Goal: Information Seeking & Learning: Learn about a topic

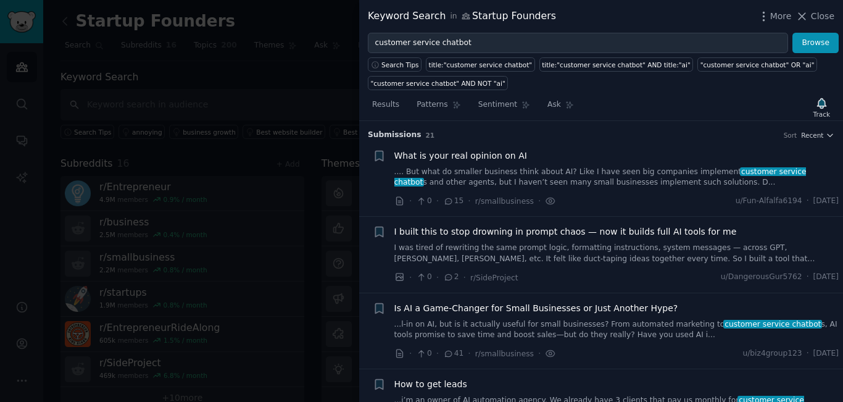
scroll to position [2834, 0]
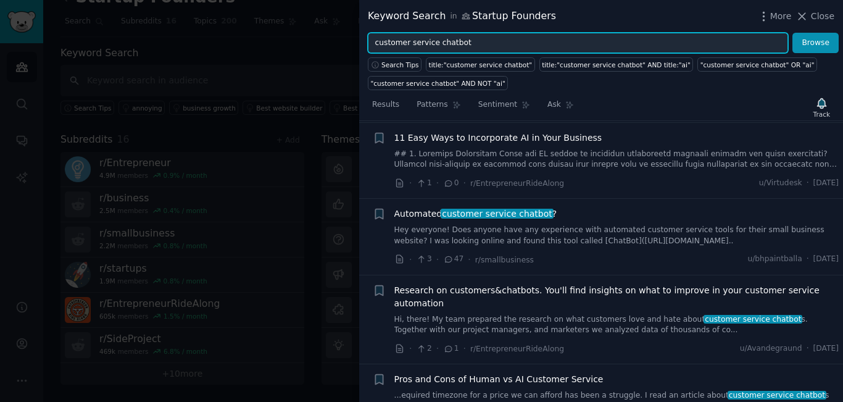
drag, startPoint x: 467, startPoint y: 41, endPoint x: 369, endPoint y: 45, distance: 98.2
click at [369, 45] on input "customer service chatbot" at bounding box center [578, 43] width 420 height 21
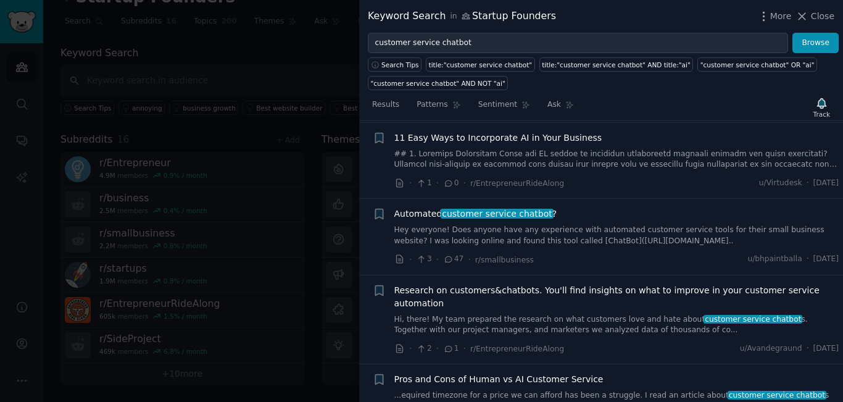
click at [264, 31] on div at bounding box center [421, 201] width 843 height 402
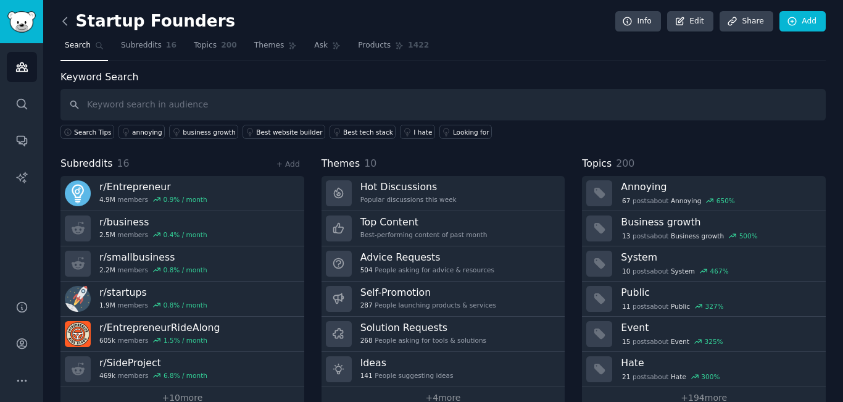
click at [61, 23] on icon at bounding box center [65, 21] width 13 height 13
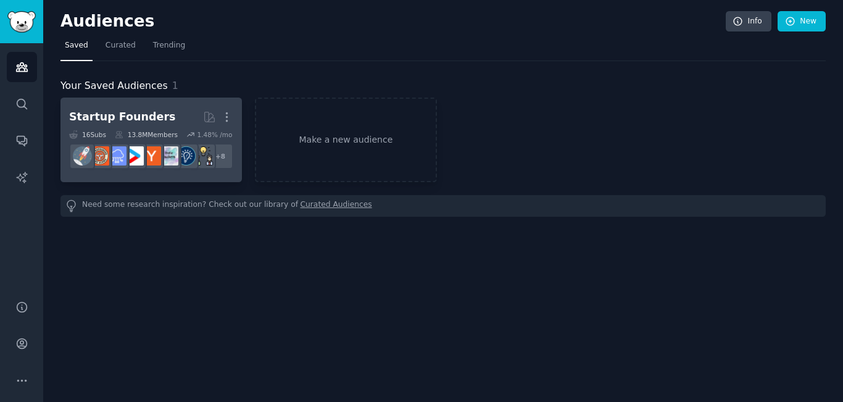
click at [116, 110] on div "Startup Founders" at bounding box center [122, 116] width 106 height 15
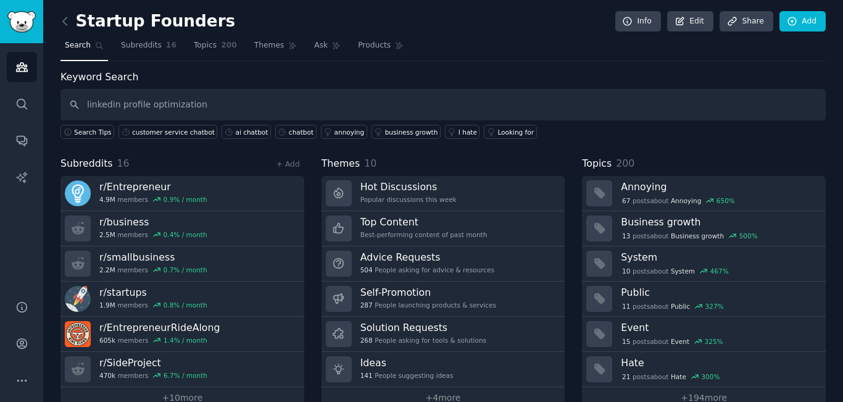
type input "linkedin profile optimization"
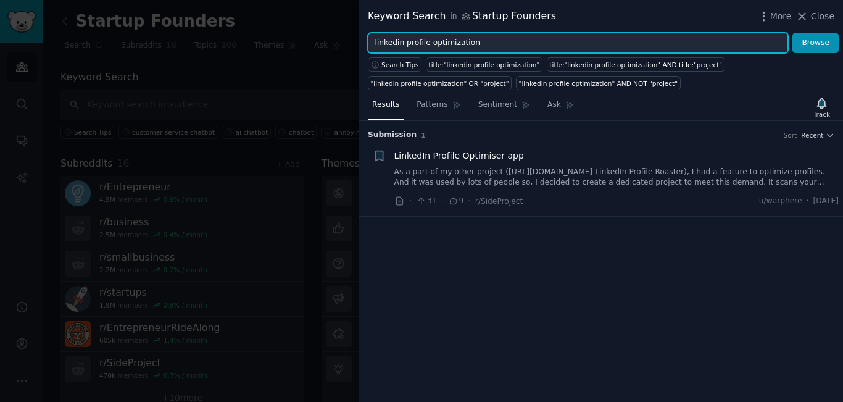
click at [447, 39] on input "linkedin profile optimization" at bounding box center [578, 43] width 420 height 21
type input "linkedin profile"
click at [792, 33] on button "Browse" at bounding box center [815, 43] width 46 height 21
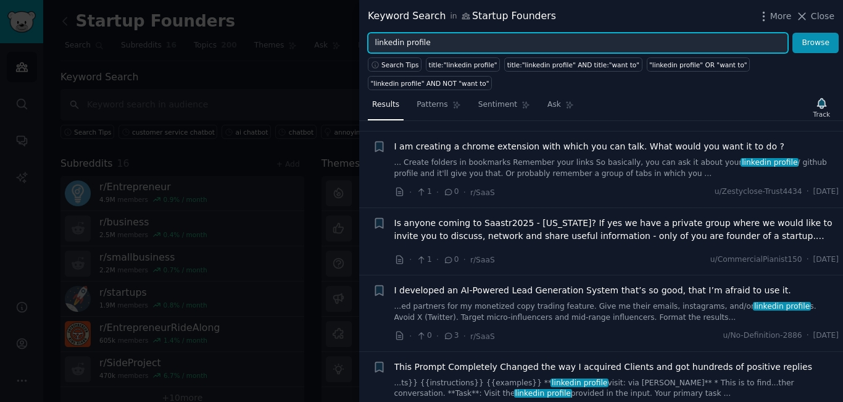
scroll to position [1666, 0]
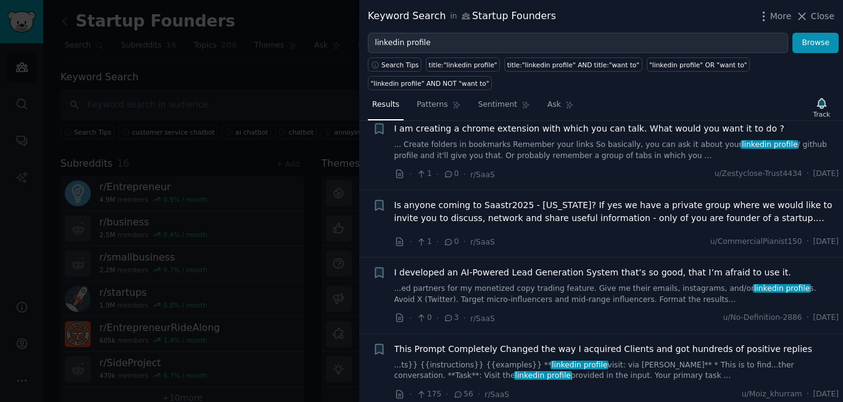
click at [465, 199] on span "Is anyone coming to Saastr2025 - [US_STATE]? If yes we have a private group whe…" at bounding box center [616, 212] width 445 height 26
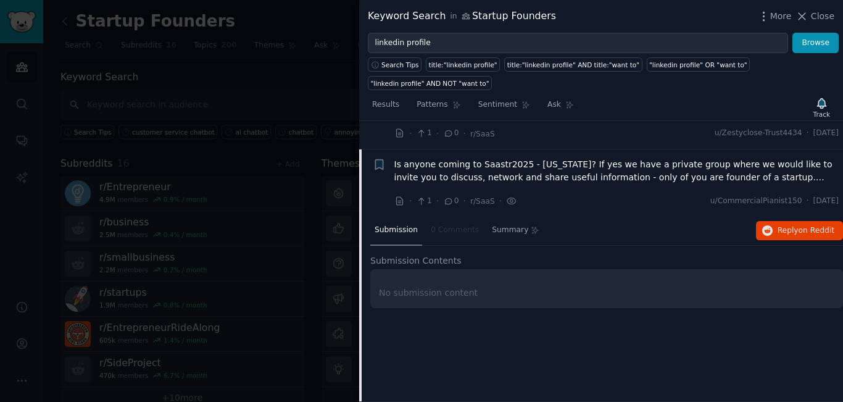
scroll to position [1709, 0]
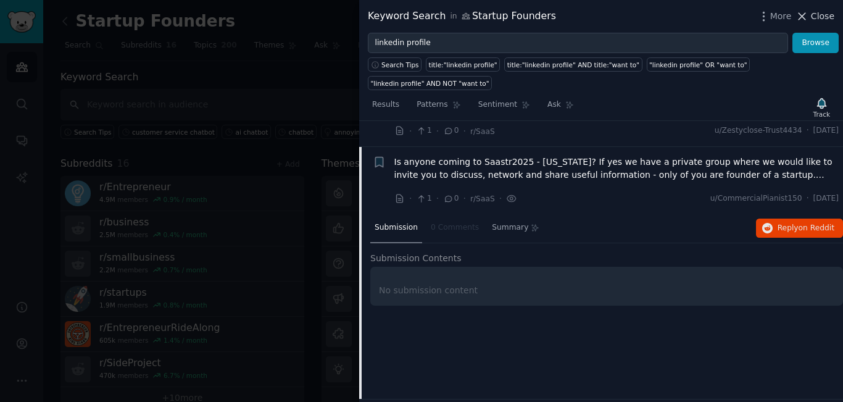
click at [804, 13] on icon at bounding box center [801, 16] width 13 height 13
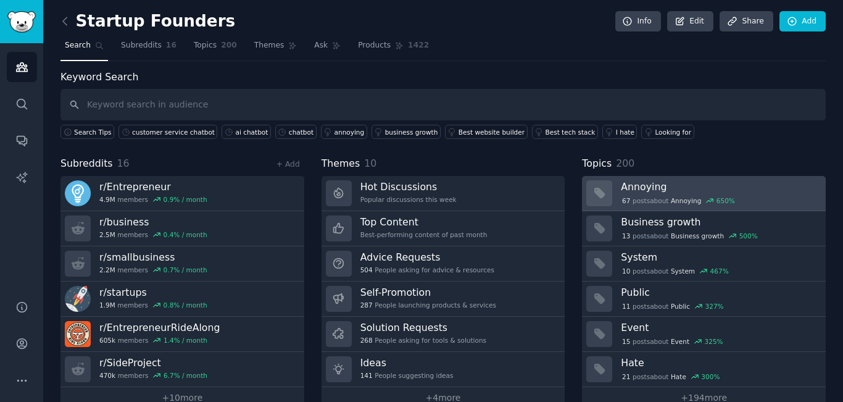
click at [673, 201] on span "Annoying" at bounding box center [686, 200] width 30 height 9
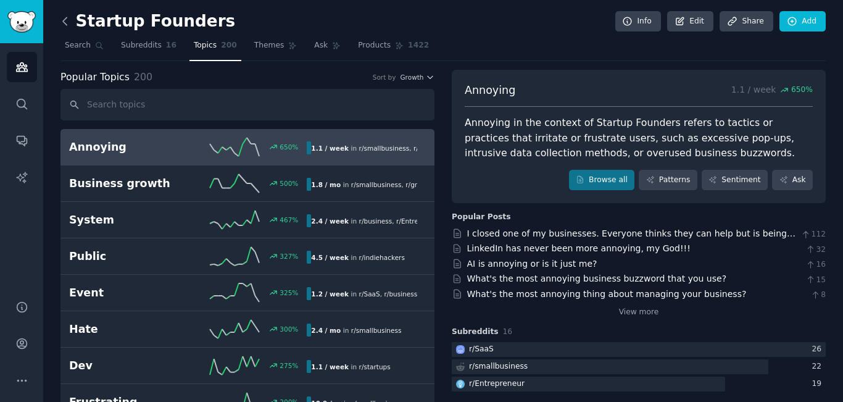
click at [68, 21] on icon at bounding box center [65, 21] width 13 height 13
